Goal: Navigation & Orientation: Find specific page/section

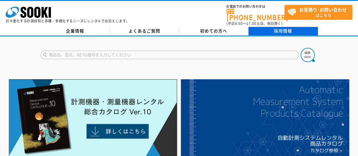
click at [287, 27] on link "採用情報" at bounding box center [283, 31] width 69 height 8
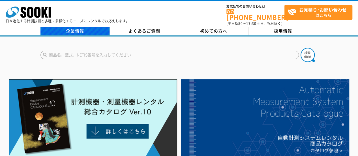
click at [88, 29] on link "企業情報" at bounding box center [74, 31] width 69 height 8
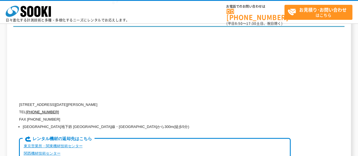
scroll to position [1388, 0]
